Goal: Transaction & Acquisition: Purchase product/service

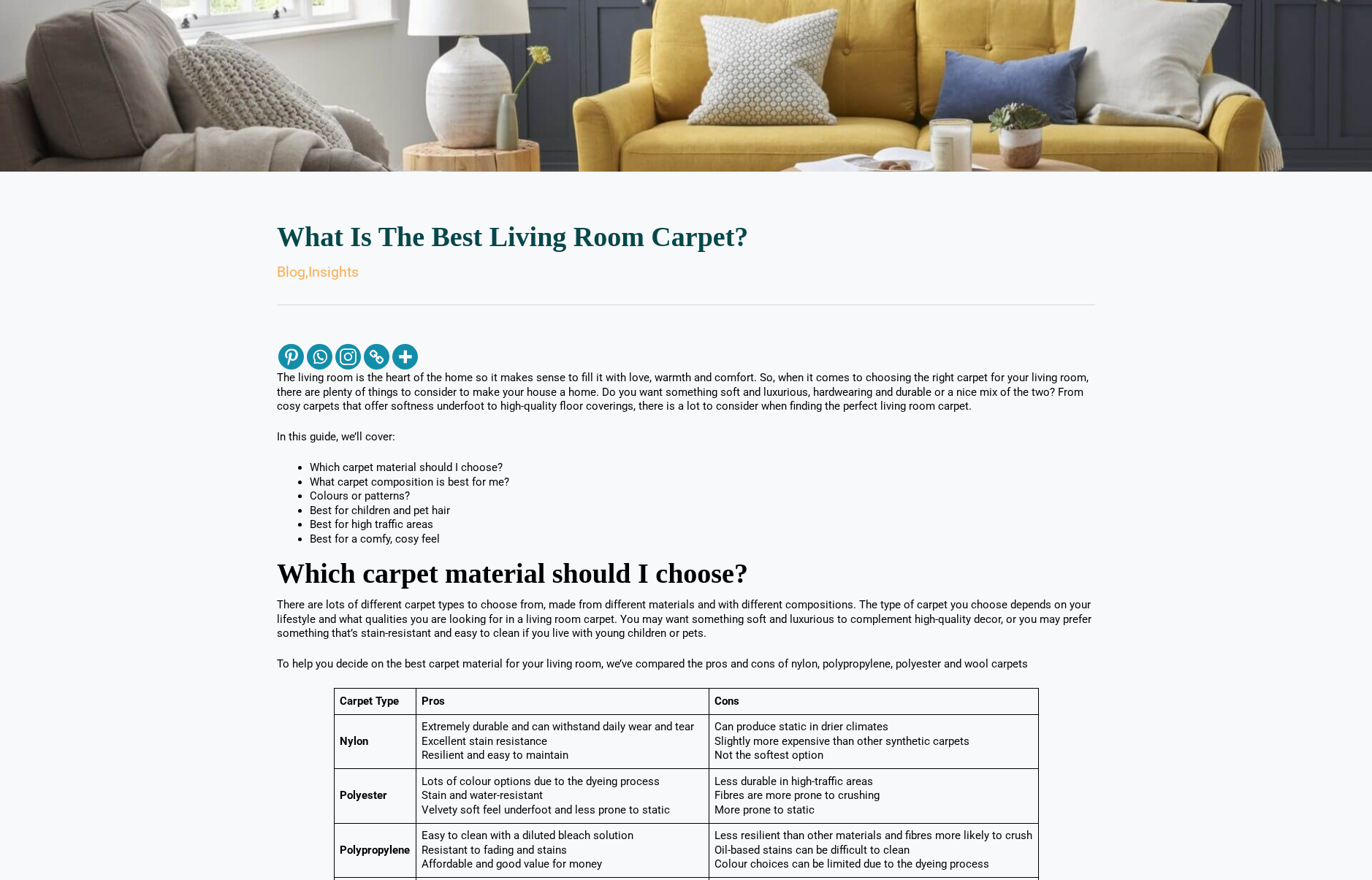
scroll to position [219, 0]
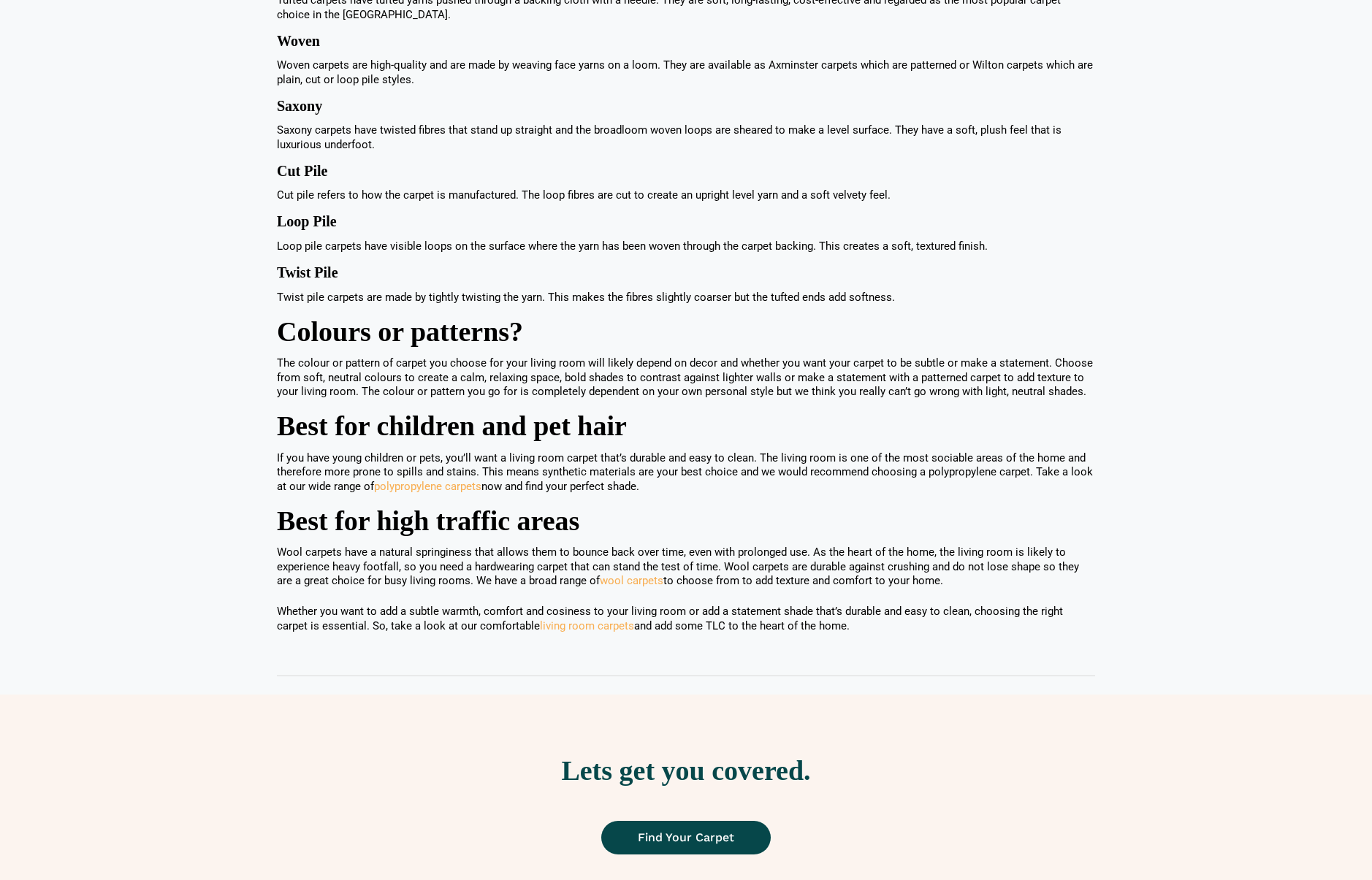
scroll to position [1462, 0]
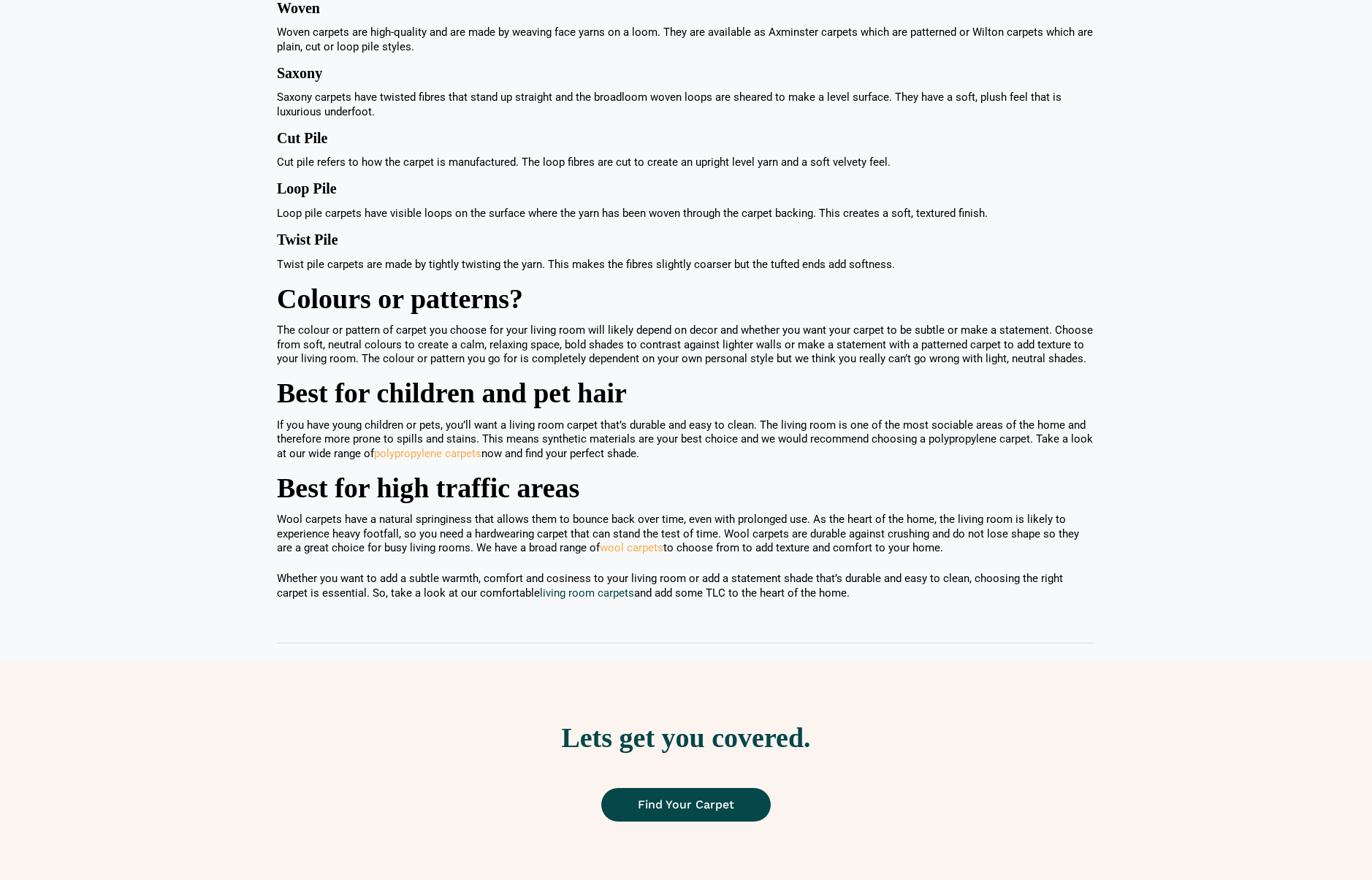
click at [540, 598] on link "living room carpets" at bounding box center [587, 593] width 95 height 13
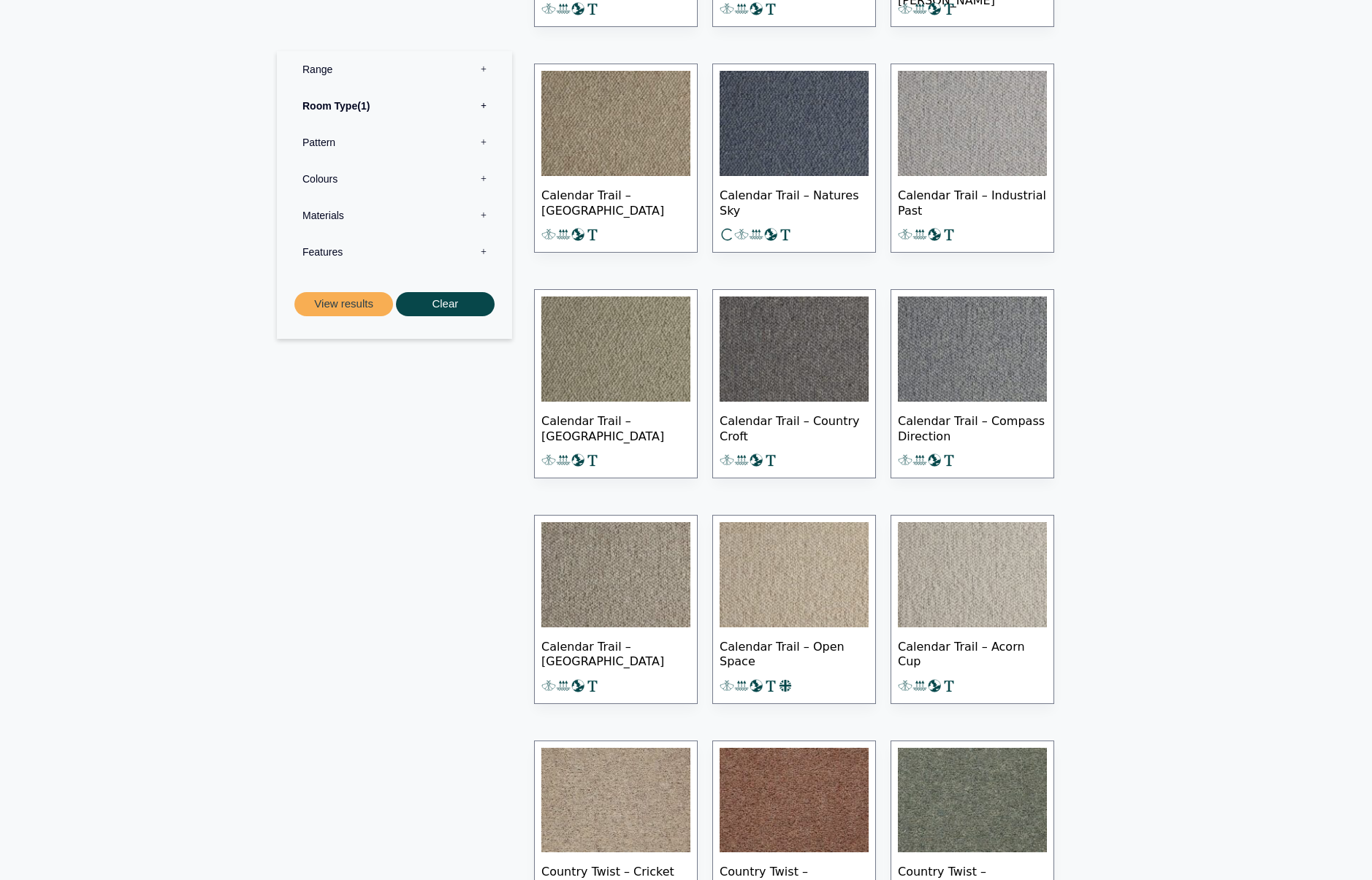
scroll to position [1242, 0]
click at [985, 570] on img at bounding box center [972, 574] width 149 height 105
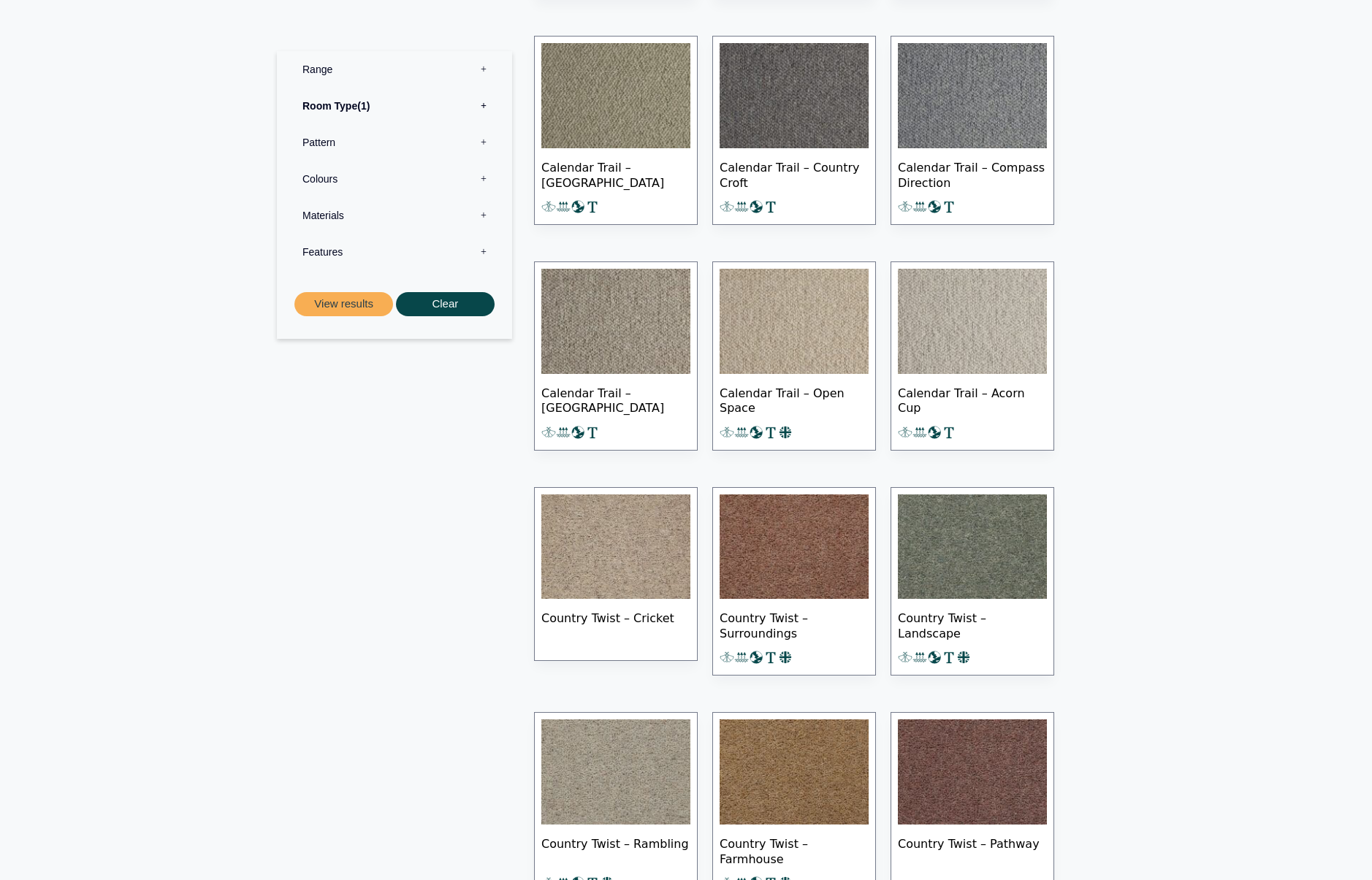
scroll to position [1388, 0]
